Goal: Information Seeking & Learning: Learn about a topic

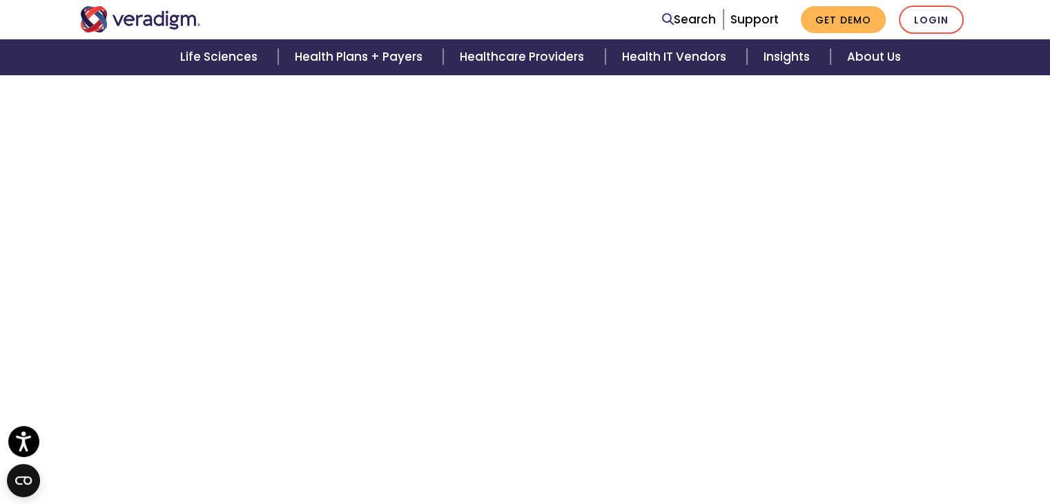
scroll to position [525, 0]
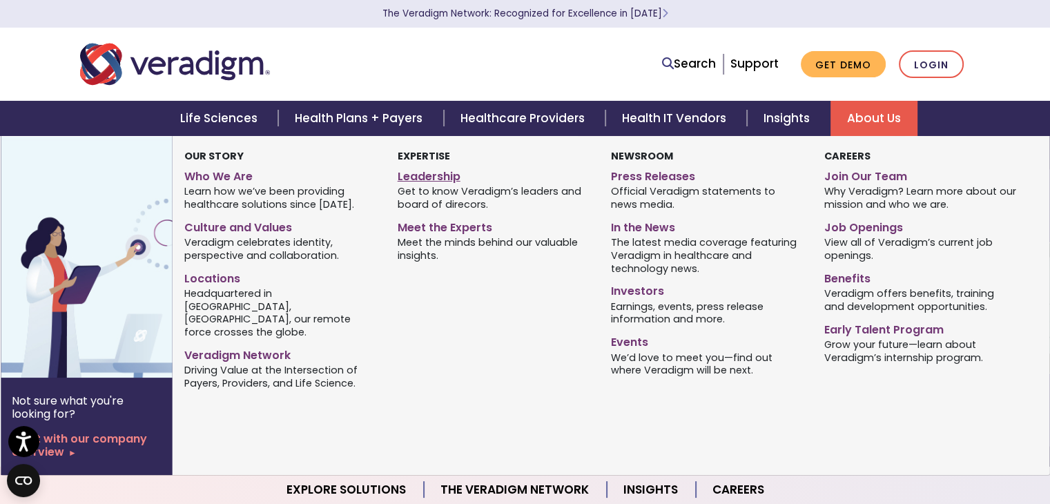
click at [447, 177] on link "Leadership" at bounding box center [494, 174] width 193 height 20
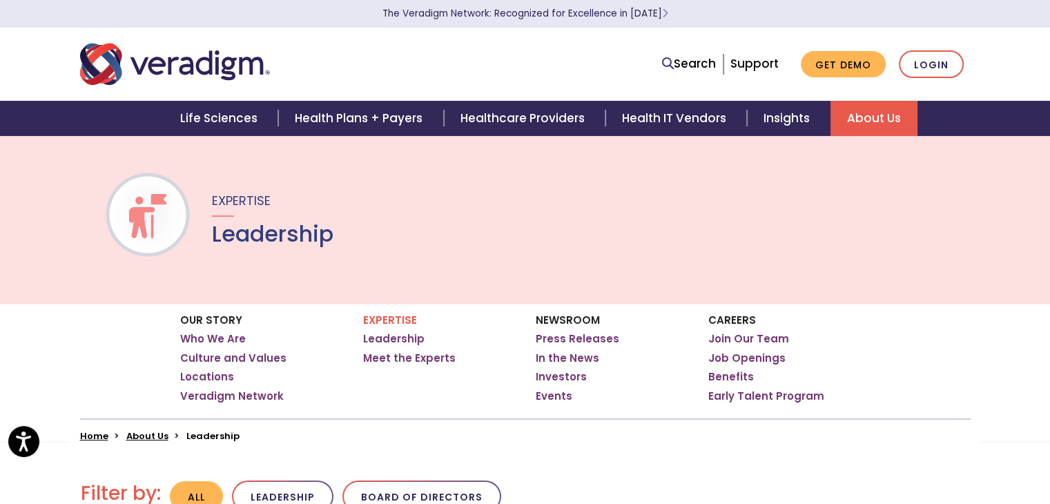
click at [146, 347] on div "Our Story Who We Are Culture and Values Locations Veradigm Network Expertise Le…" at bounding box center [526, 361] width 912 height 115
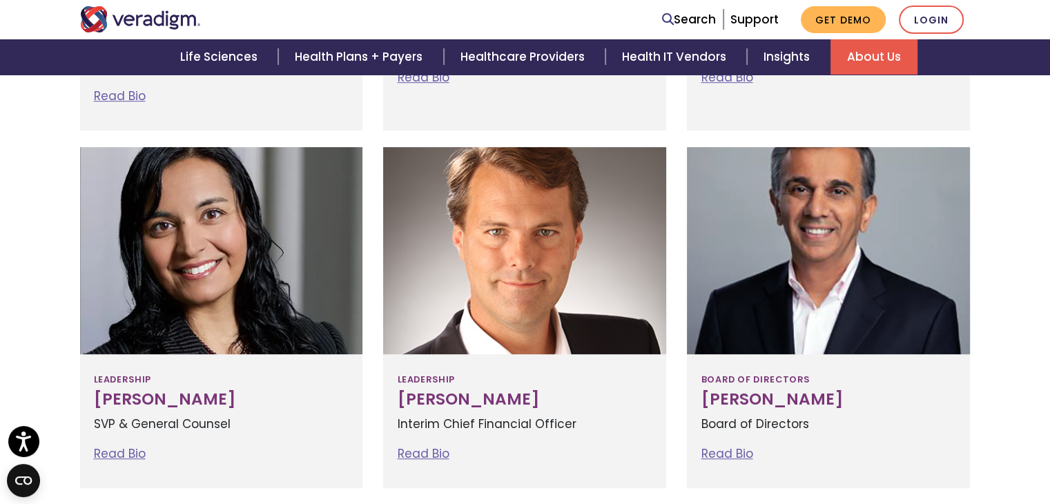
scroll to position [751, 0]
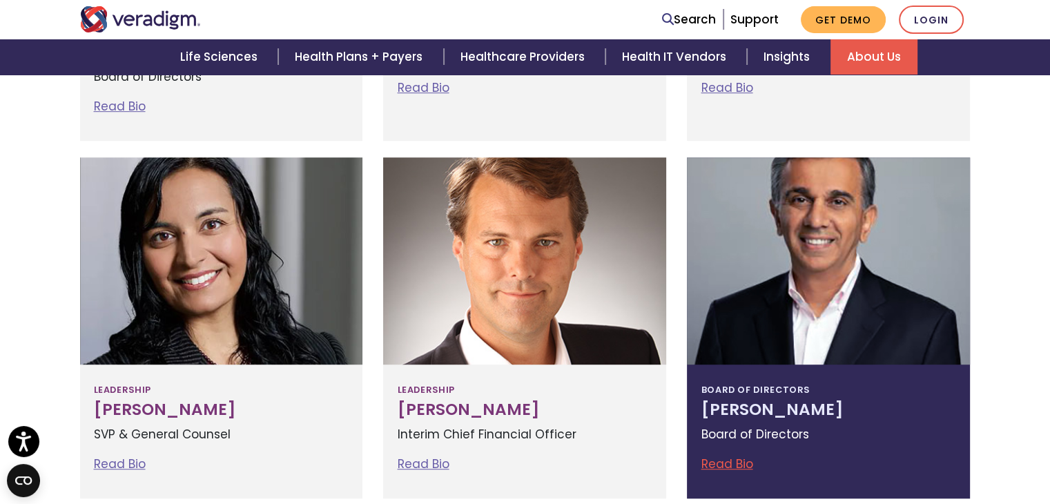
click at [724, 468] on link "Read Bio" at bounding box center [727, 464] width 52 height 17
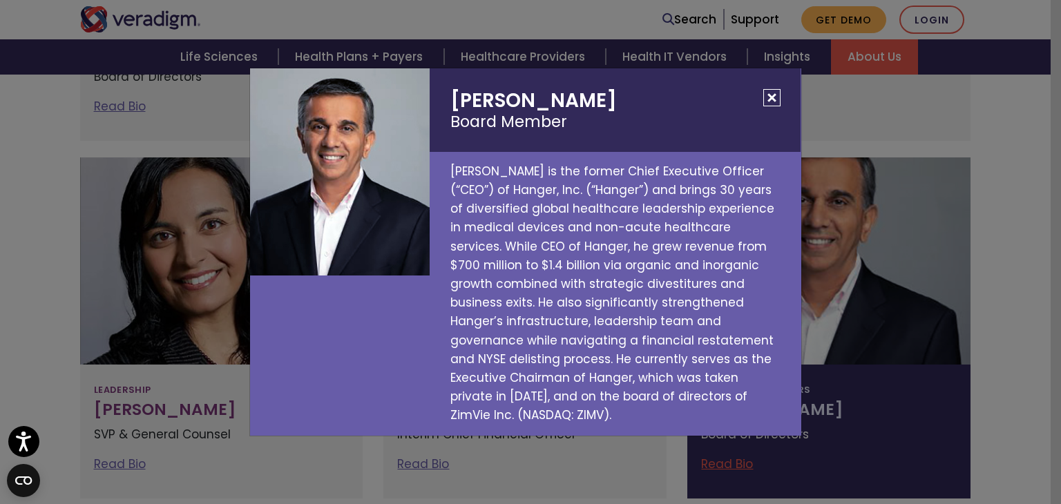
click at [772, 102] on button "Close" at bounding box center [771, 97] width 17 height 17
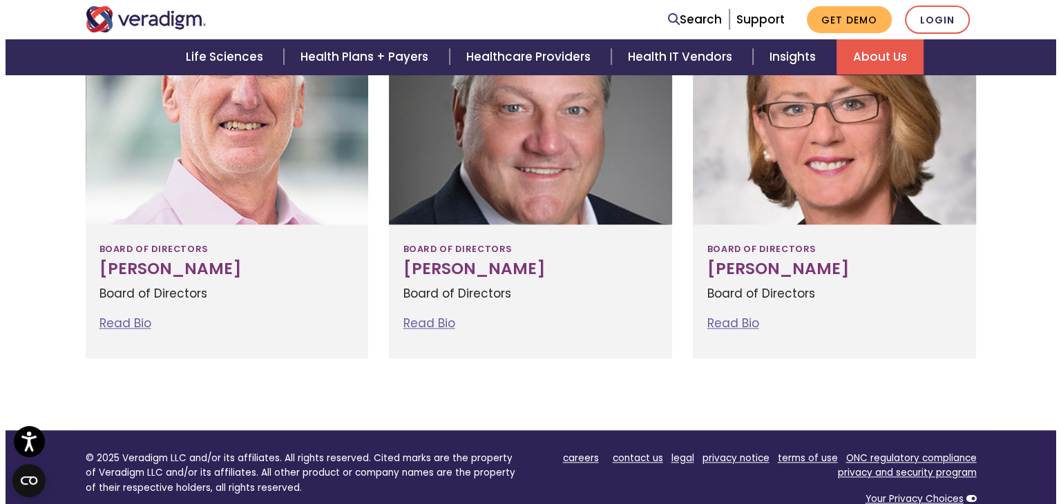
scroll to position [1636, 0]
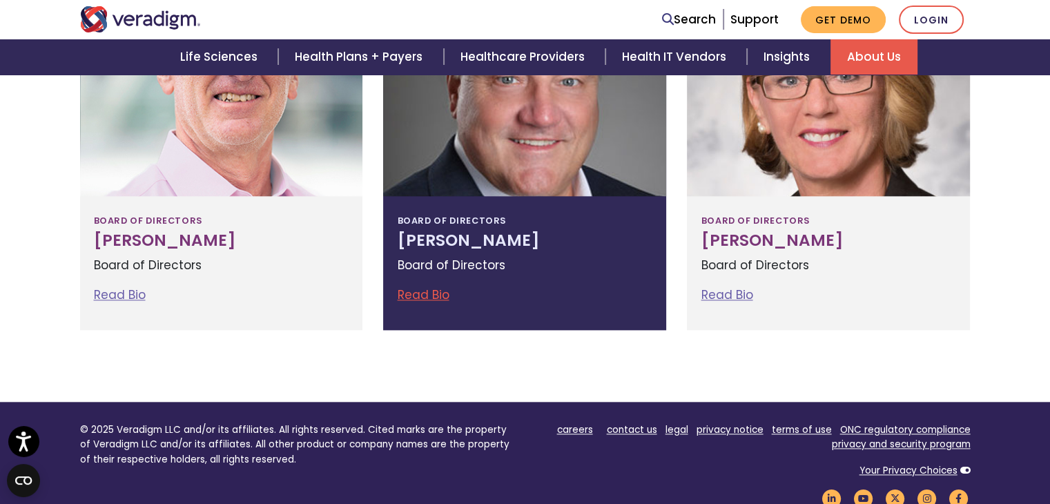
click at [412, 294] on link "Read Bio" at bounding box center [423, 295] width 52 height 17
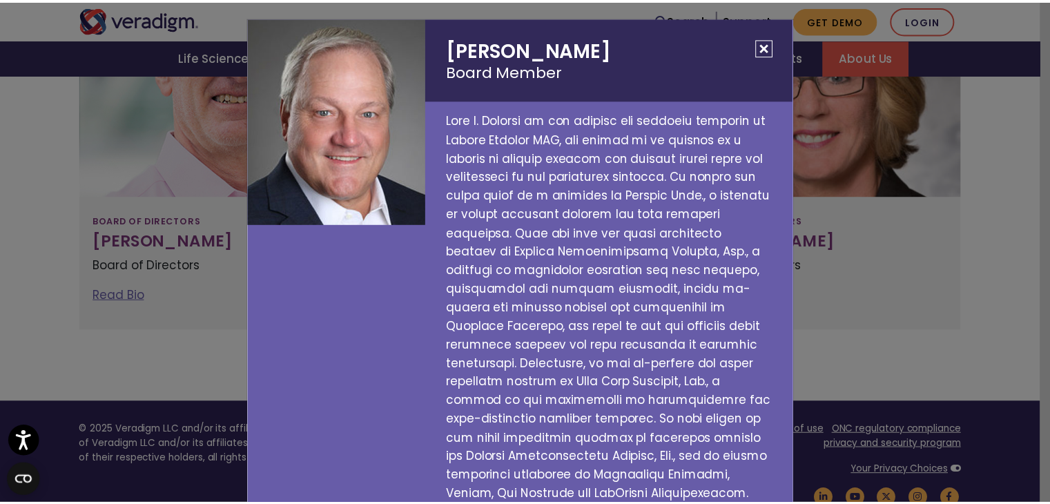
scroll to position [0, 0]
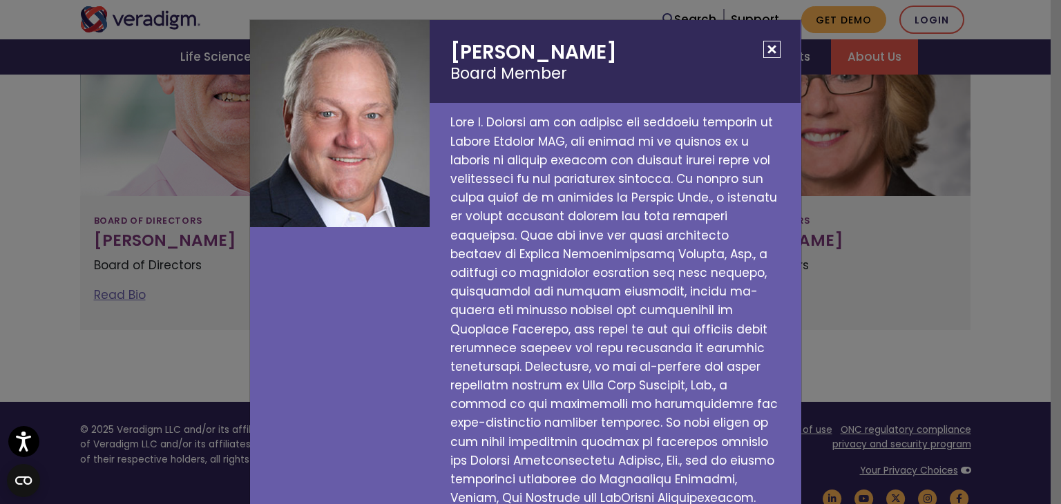
click at [765, 46] on button "Close" at bounding box center [771, 49] width 17 height 17
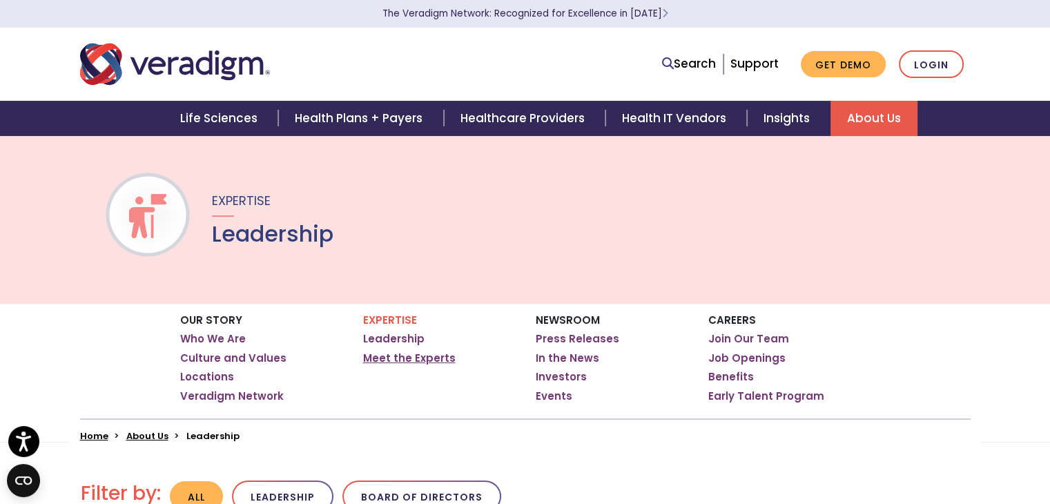
click at [423, 353] on link "Meet the Experts" at bounding box center [409, 358] width 93 height 14
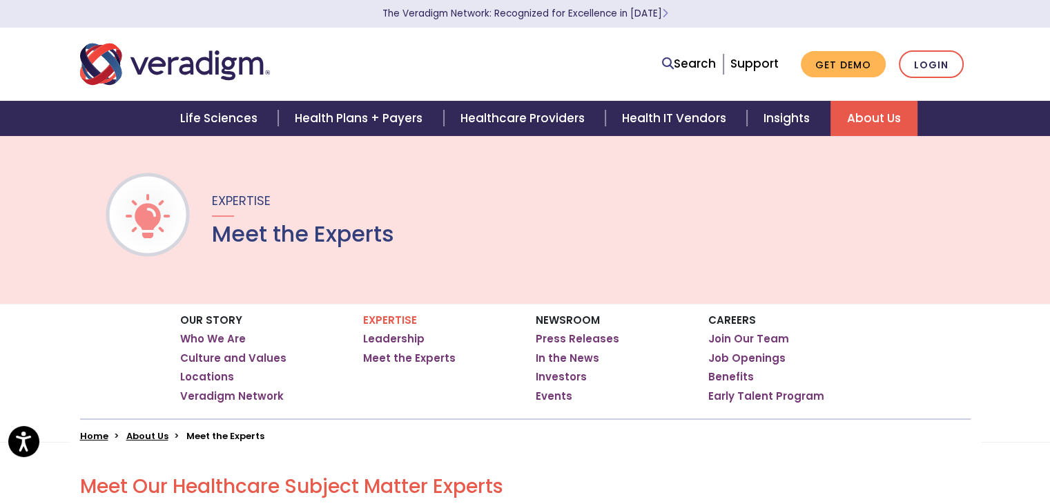
click at [44, 379] on div "Our Story Who We Are Culture and Values Locations Veradigm Network Expertise Ho…" at bounding box center [525, 373] width 1050 height 138
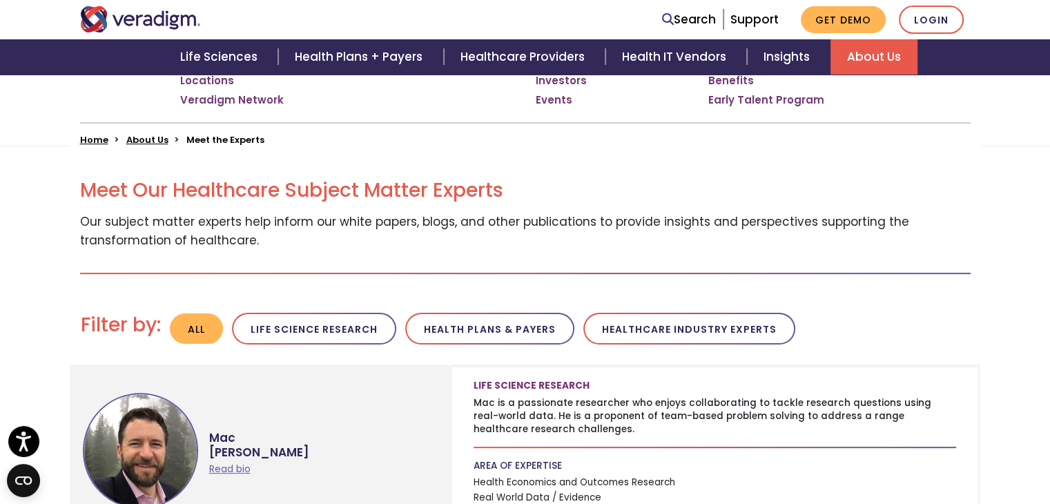
scroll to position [297, 0]
click at [679, 316] on button "Healthcare Industry Experts" at bounding box center [690, 328] width 212 height 32
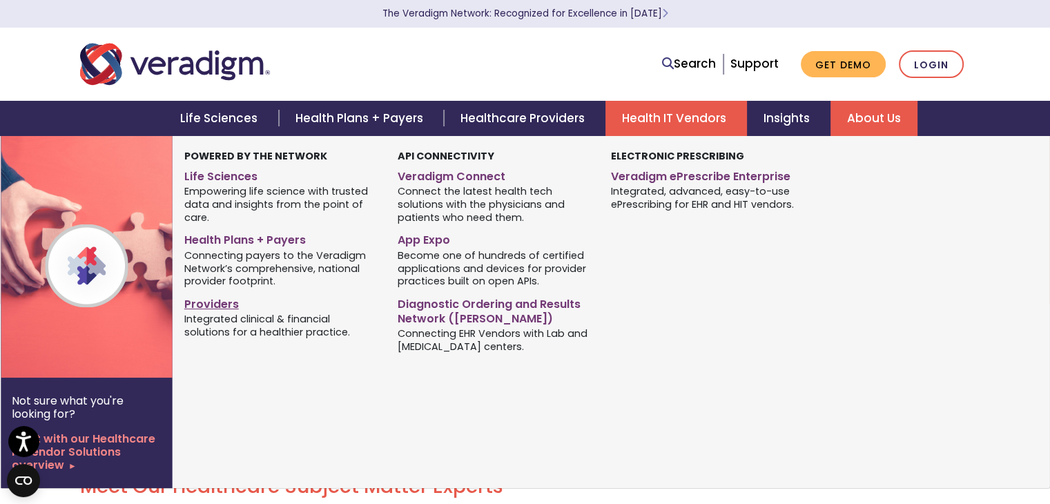
click at [230, 308] on link "Providers" at bounding box center [280, 302] width 193 height 20
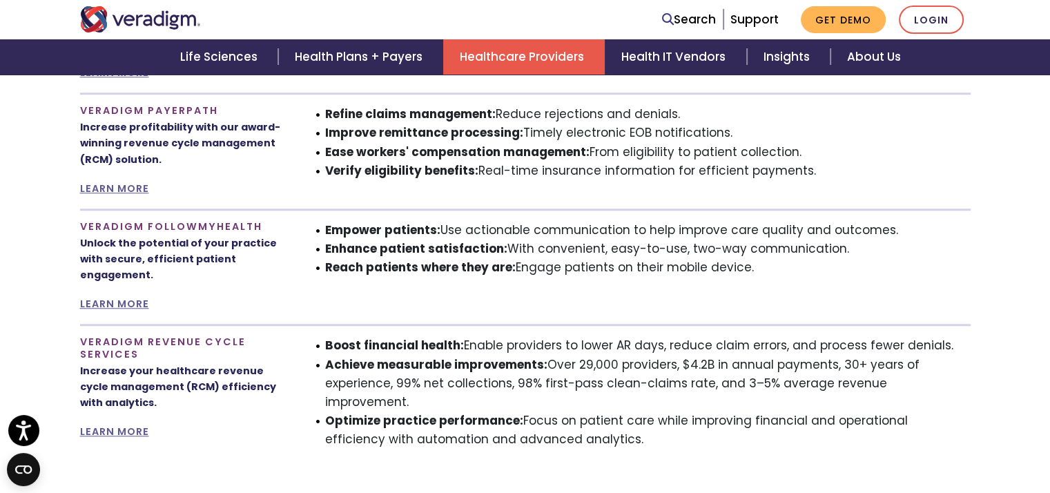
scroll to position [1170, 0]
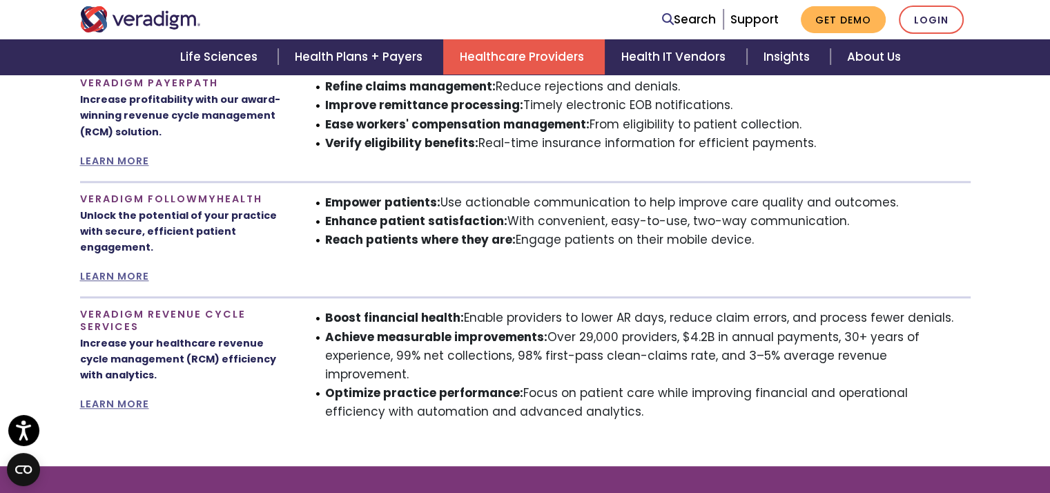
click at [253, 445] on div "Veradigm Full Suite Clinical Excellence" at bounding box center [525, 68] width 1071 height 796
click at [276, 412] on div "Veradigm Revenue Cycle Services Increase your healthcare revenue cycle manageme…" at bounding box center [184, 371] width 228 height 124
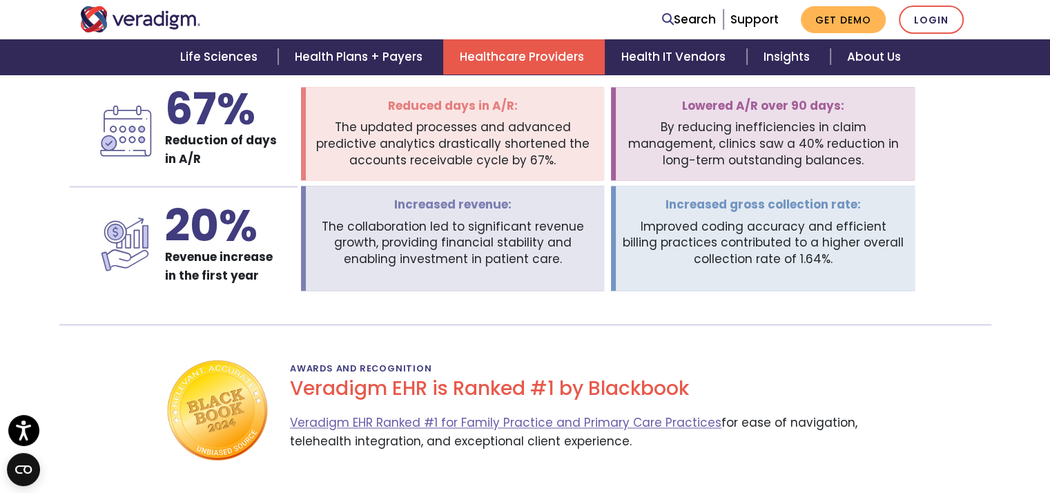
scroll to position [2110, 0]
